Goal: Transaction & Acquisition: Register for event/course

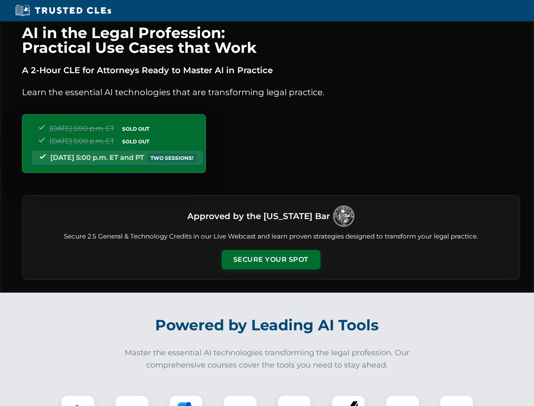
click at [271, 260] on button "Secure Your Spot" at bounding box center [271, 259] width 99 height 19
click at [78, 401] on img at bounding box center [78, 412] width 25 height 25
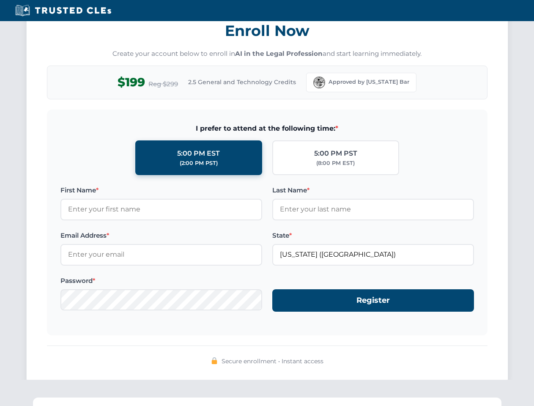
scroll to position [830, 0]
